Goal: Transaction & Acquisition: Purchase product/service

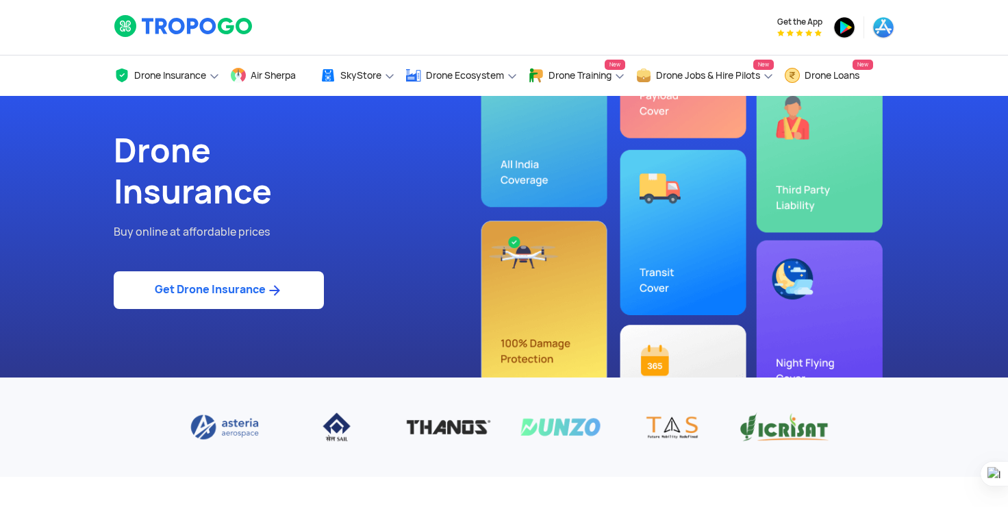
click at [862, 196] on div "Drone Insurance Buy online at affordable prices Get Drone Insurance" at bounding box center [503, 236] width 801 height 281
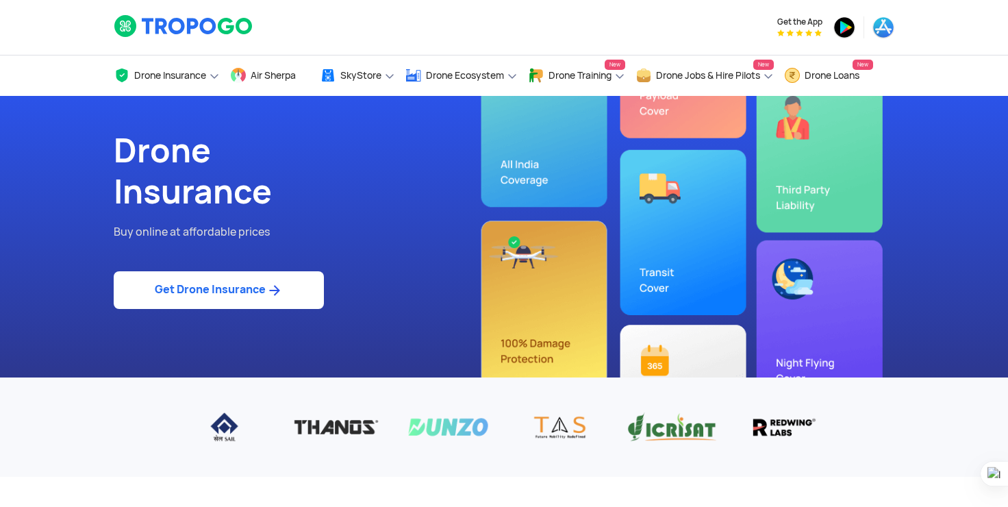
click at [792, 120] on div "Drone Insurance Buy online at affordable prices Get Drone Insurance" at bounding box center [503, 236] width 801 height 281
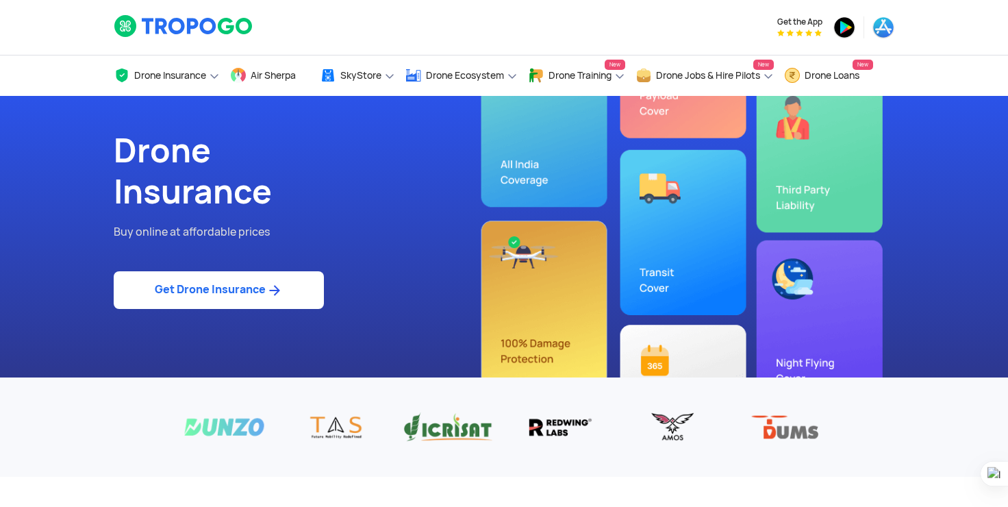
click at [277, 301] on link "Get Drone Insurance" at bounding box center [219, 290] width 210 height 38
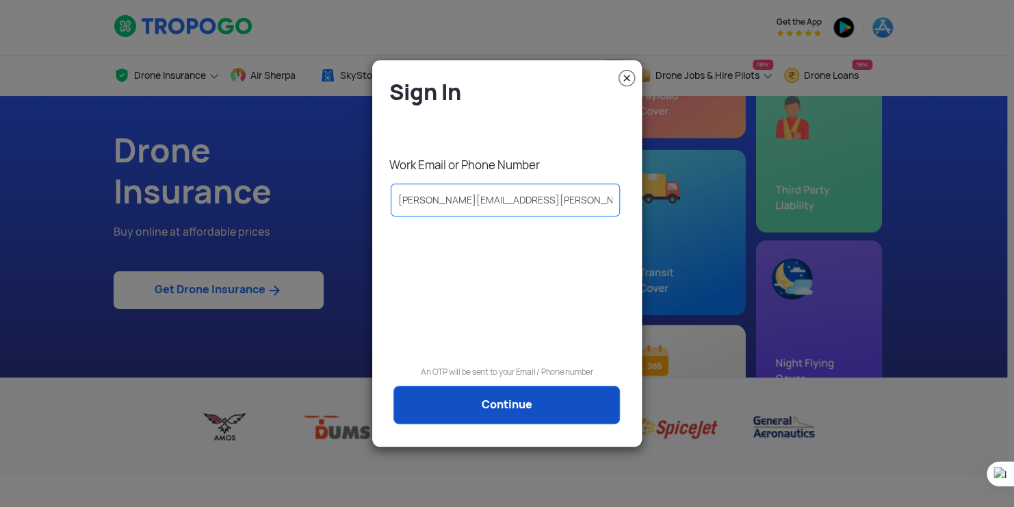
type input "[PERSON_NAME][EMAIL_ADDRESS][PERSON_NAME][DOMAIN_NAME]"
click at [470, 404] on link "Continue" at bounding box center [507, 404] width 227 height 38
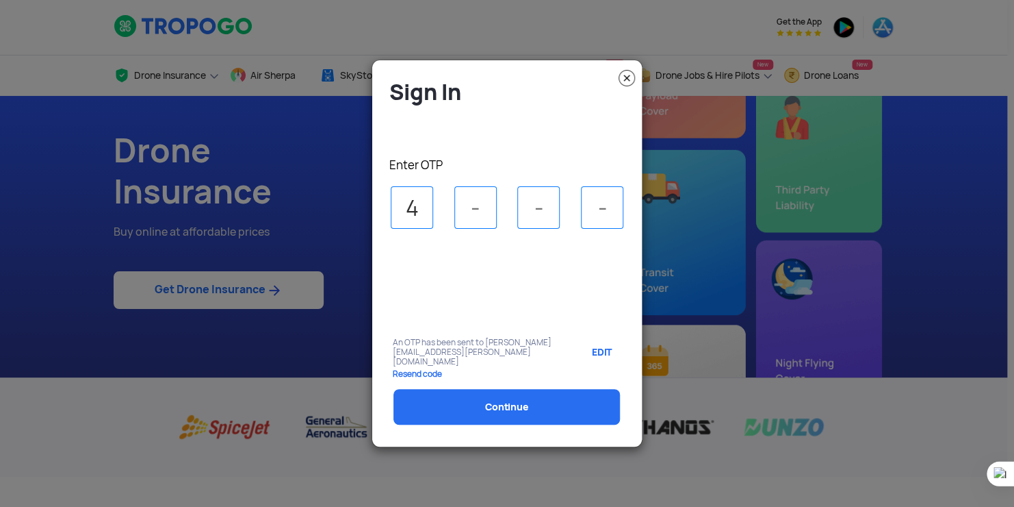
type input "4"
type input "6"
type input "4"
type input "5"
select select "1000000"
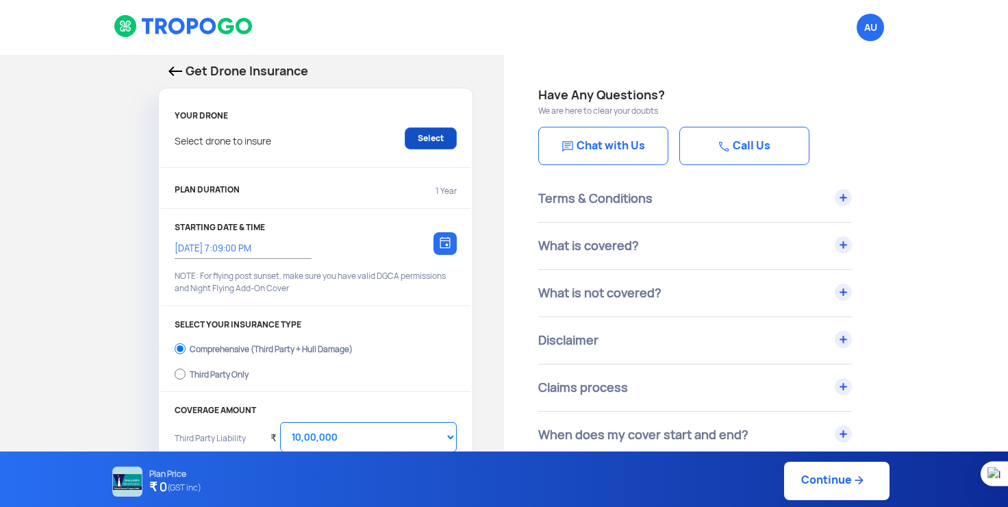
click at [429, 147] on link "Select" at bounding box center [431, 138] width 52 height 22
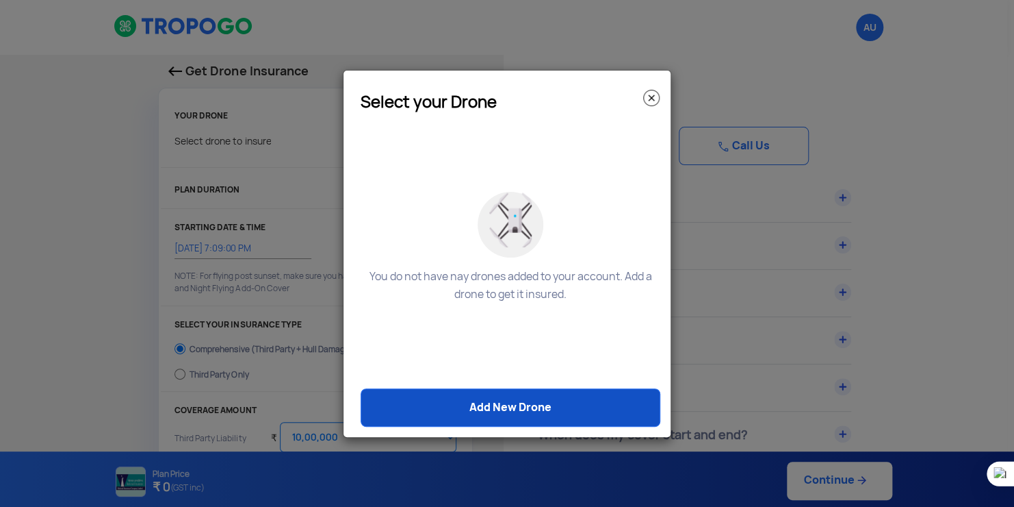
click at [532, 408] on link "Add New Drone" at bounding box center [511, 407] width 300 height 38
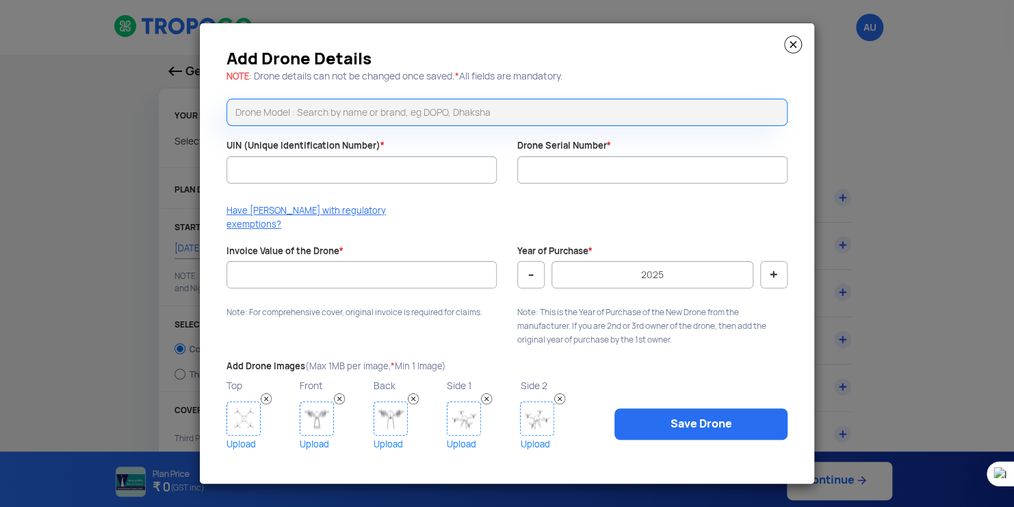
click at [795, 50] on img at bounding box center [793, 45] width 18 height 18
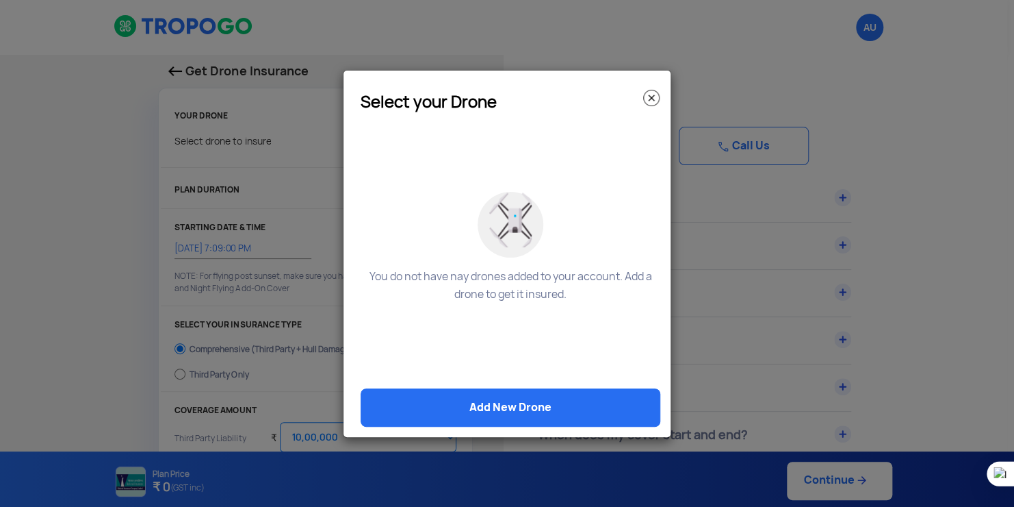
click at [650, 98] on img at bounding box center [651, 98] width 16 height 16
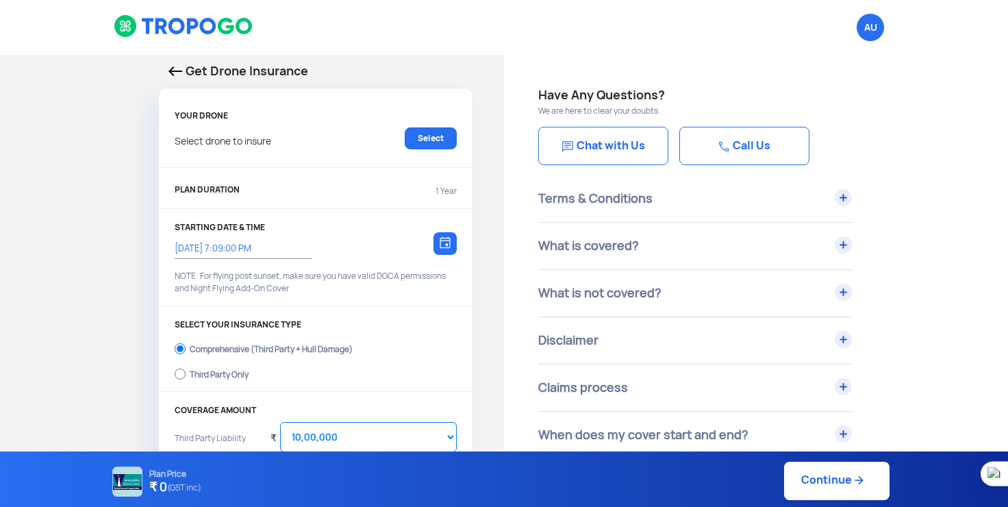
click at [216, 159] on div "Select drone to insure Select" at bounding box center [316, 145] width 282 height 36
